Goal: Information Seeking & Learning: Learn about a topic

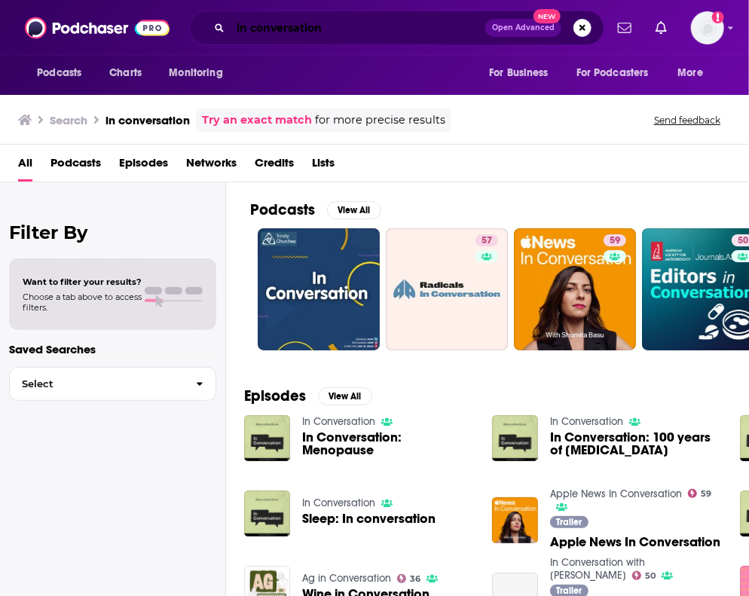
click at [252, 32] on input "in conversation" at bounding box center [358, 28] width 255 height 24
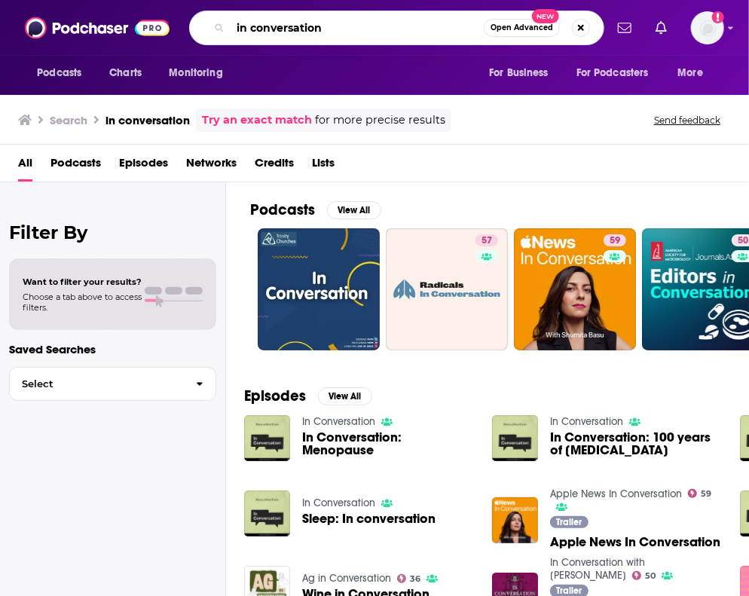
click at [252, 32] on input "in conversation" at bounding box center [357, 28] width 253 height 24
type input "the intercept"
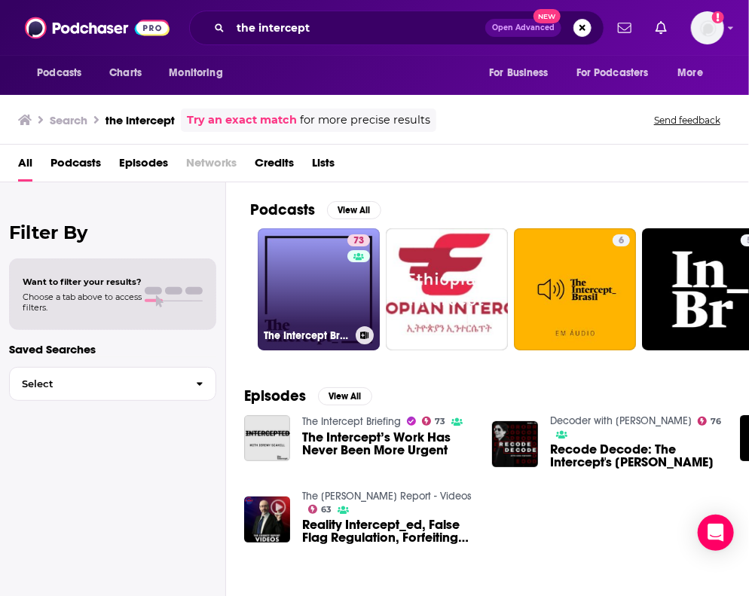
click at [320, 315] on link "73 The Intercept Briefing" at bounding box center [319, 289] width 122 height 122
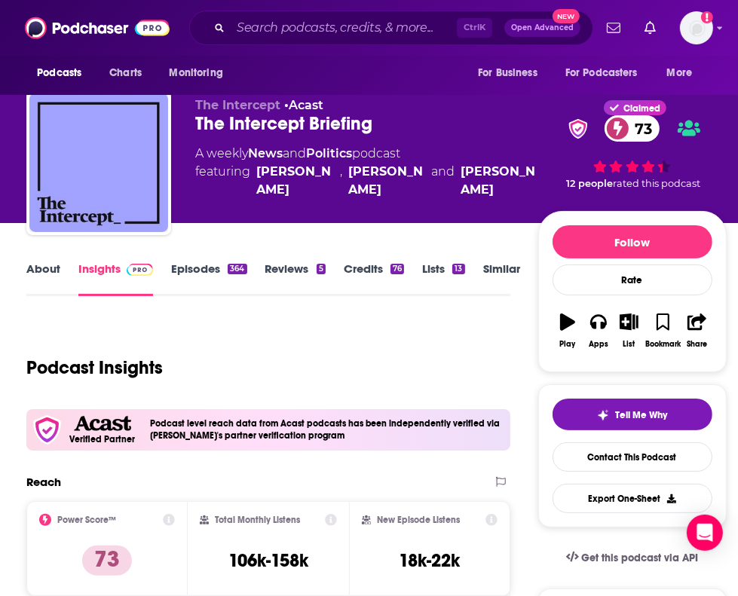
scroll to position [75, 0]
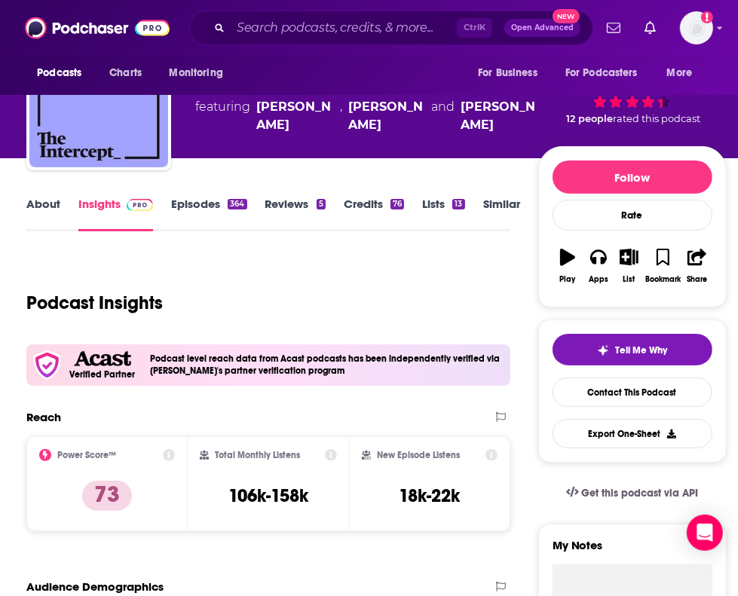
drag, startPoint x: 323, startPoint y: 274, endPoint x: 475, endPoint y: 123, distance: 214.2
click at [323, 274] on div "Podcast Insights" at bounding box center [261, 293] width 471 height 77
